Goal: Task Accomplishment & Management: Manage account settings

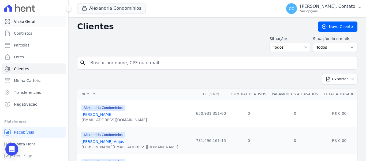
click at [25, 21] on span "Visão Geral" at bounding box center [24, 21] width 21 height 5
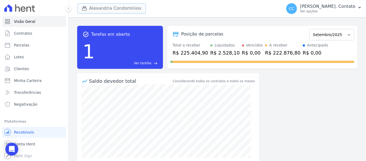
click at [104, 8] on button "Alexandria Condomínios" at bounding box center [111, 8] width 69 height 10
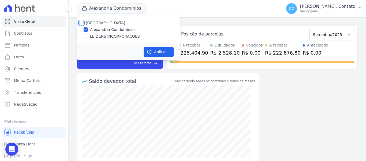
click at [82, 23] on input "[GEOGRAPHIC_DATA]" at bounding box center [81, 23] width 4 height 4
checkbox input "true"
click at [155, 50] on button "Aplicar" at bounding box center [159, 52] width 30 height 10
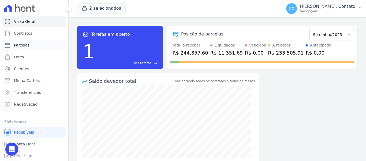
click at [19, 41] on link "Parcelas" at bounding box center [34, 45] width 64 height 11
select select
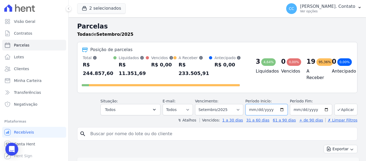
click at [280, 106] on input "[DATE]" at bounding box center [267, 109] width 42 height 11
click at [282, 104] on input "[DATE]" at bounding box center [267, 109] width 42 height 11
click at [283, 104] on input "2025-10-01" at bounding box center [267, 109] width 42 height 11
type input "2025-08-01"
click at [339, 103] on button "Aplicar" at bounding box center [346, 109] width 23 height 12
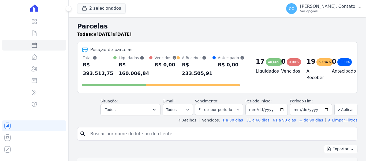
select select
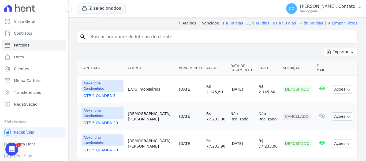
scroll to position [80, 0]
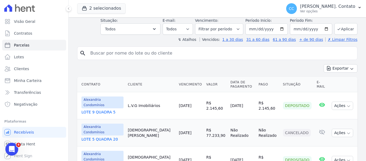
click at [234, 86] on th "Data de Pagamento" at bounding box center [242, 84] width 28 height 15
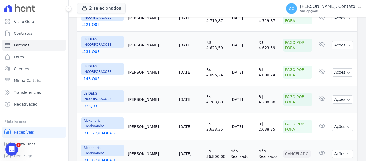
scroll to position [616, 0]
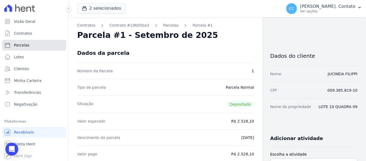
click at [17, 43] on span "Parcelas" at bounding box center [22, 44] width 16 height 5
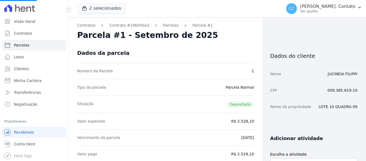
select select
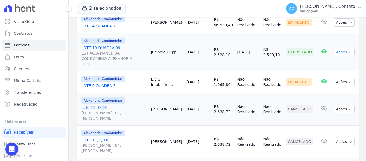
scroll to position [134, 0]
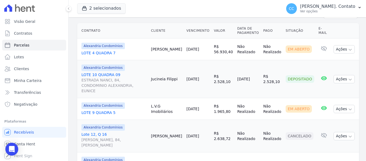
drag, startPoint x: 175, startPoint y: 67, endPoint x: 250, endPoint y: 73, distance: 75.3
click at [250, 73] on tr "Alexandria Condomínios LOTE 10 QUADRA 09 ESTRADA NANCI, 84, CONDOMINIO ALEXANDR…" at bounding box center [218, 79] width 282 height 38
copy tr "Jucineia Filippi 01/09/2025 R$ 2.528,10 01/09/2025"
click at [346, 61] on td "Ações Ver boleto Antecipar Antecipação não disponível Enviar whatsapp Não é pos…" at bounding box center [346, 79] width 28 height 38
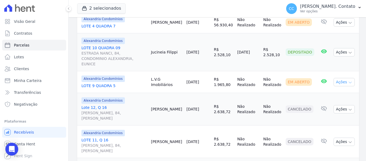
scroll to position [107, 0]
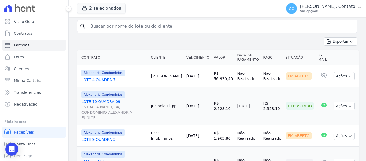
drag, startPoint x: 154, startPoint y: 68, endPoint x: 225, endPoint y: 76, distance: 71.0
click at [225, 76] on tr "Alexandria Condomínios LOTE 4 QUADRA 7 Carol Malinowski 01/09/2025 R$ 56.930,40…" at bounding box center [218, 76] width 282 height 22
drag, startPoint x: 214, startPoint y: 82, endPoint x: 200, endPoint y: 82, distance: 13.9
click at [214, 87] on td "R$ 2.528,10" at bounding box center [223, 106] width 23 height 38
drag, startPoint x: 157, startPoint y: 67, endPoint x: 225, endPoint y: 72, distance: 68.1
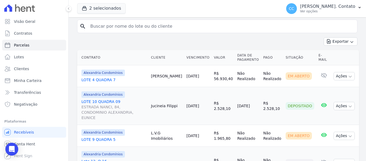
click at [225, 72] on tr "Alexandria Condomínios LOTE 4 QUADRA 7 Carol Malinowski 01/09/2025 R$ 56.930,40…" at bounding box center [218, 76] width 282 height 22
copy tr "Carol Malinowski 01/09/2025 R$ 56.930,40"
click at [247, 37] on div "Exportar Exportar PDF Exportar CSV" at bounding box center [217, 43] width 280 height 13
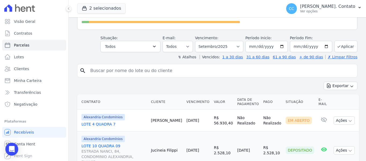
scroll to position [54, 0]
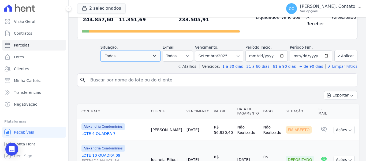
click at [149, 51] on button "Todos" at bounding box center [131, 55] width 60 height 11
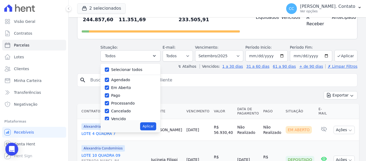
click at [129, 67] on label "Selecionar todos" at bounding box center [126, 69] width 31 height 4
click at [109, 67] on input "Selecionar todos" at bounding box center [107, 69] width 4 height 4
checkbox input "false"
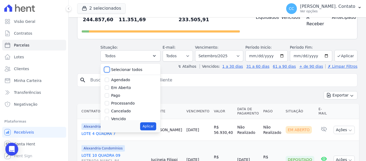
checkbox input "false"
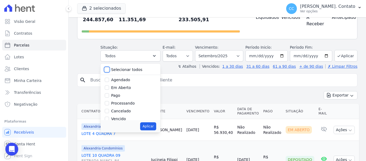
checkbox input "false"
click at [109, 77] on input "Agendado" at bounding box center [107, 79] width 4 height 4
checkbox input "true"
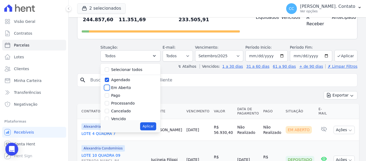
click at [109, 85] on input "Em Aberto" at bounding box center [107, 87] width 4 height 4
checkbox input "true"
click at [155, 122] on button "Aplicar" at bounding box center [148, 126] width 16 height 8
select select "scheduled"
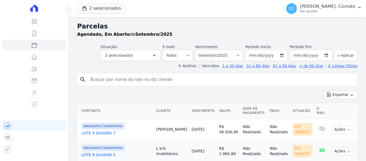
select select
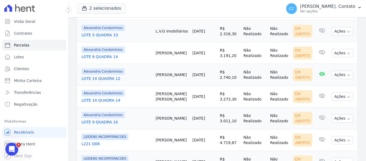
scroll to position [210, 0]
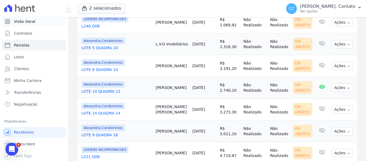
click at [38, 25] on link "Visão Geral" at bounding box center [34, 21] width 64 height 11
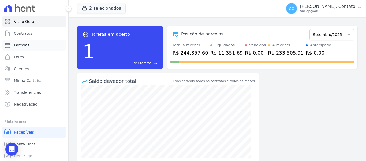
click at [18, 45] on span "Parcelas" at bounding box center [22, 44] width 16 height 5
select select
